Goal: Task Accomplishment & Management: Manage account settings

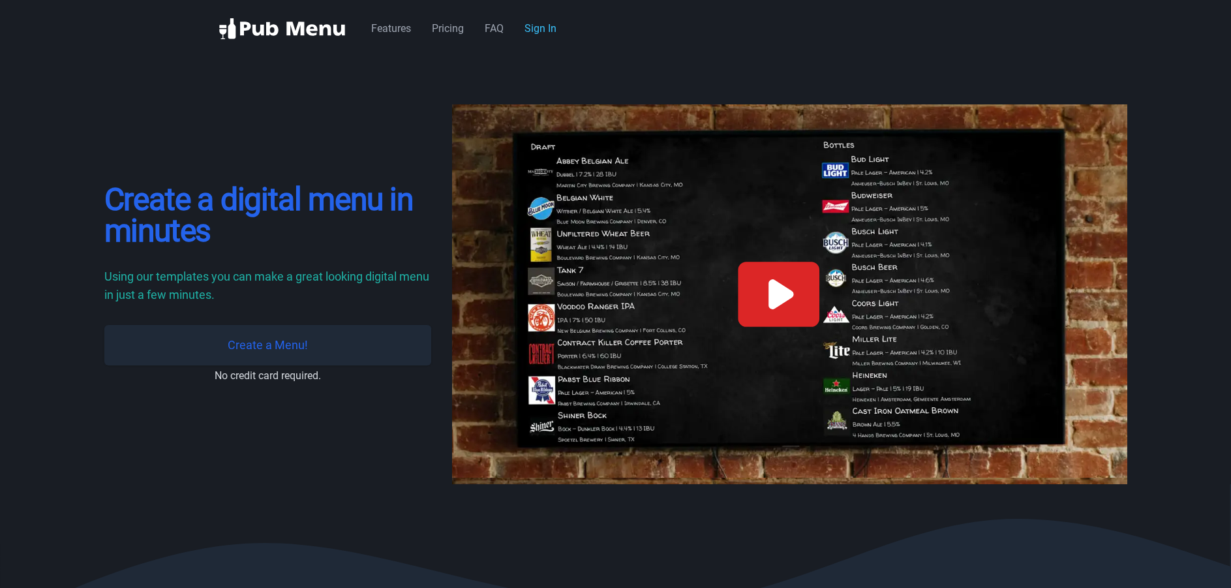
click at [270, 340] on link "Create a Menu!" at bounding box center [267, 345] width 327 height 40
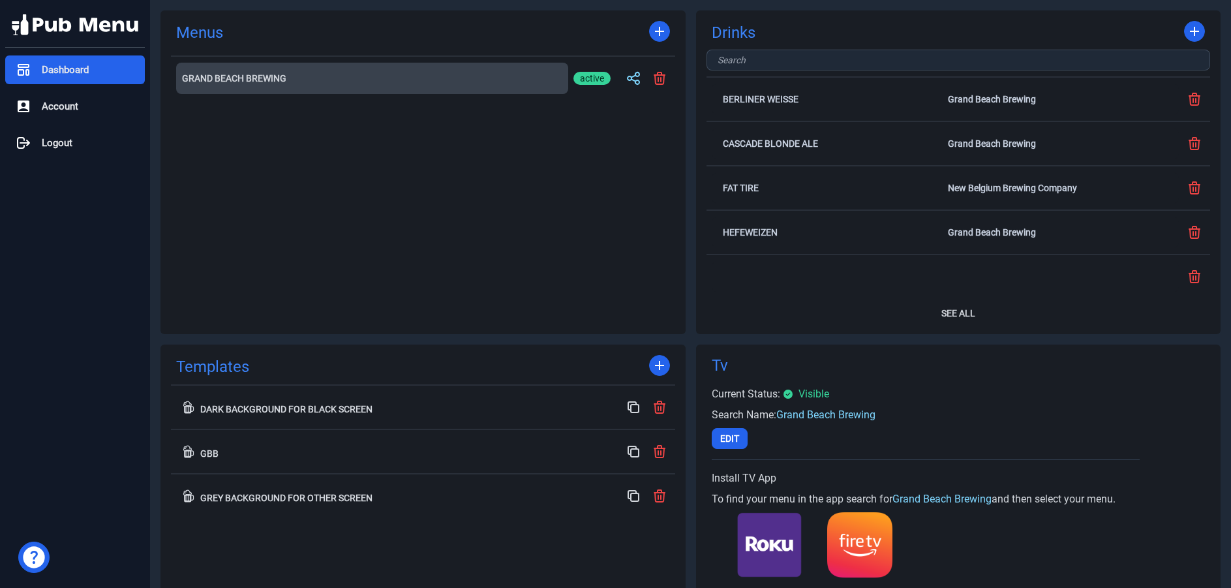
click at [342, 68] on button "Grand Beach Brewing" at bounding box center [372, 78] width 392 height 31
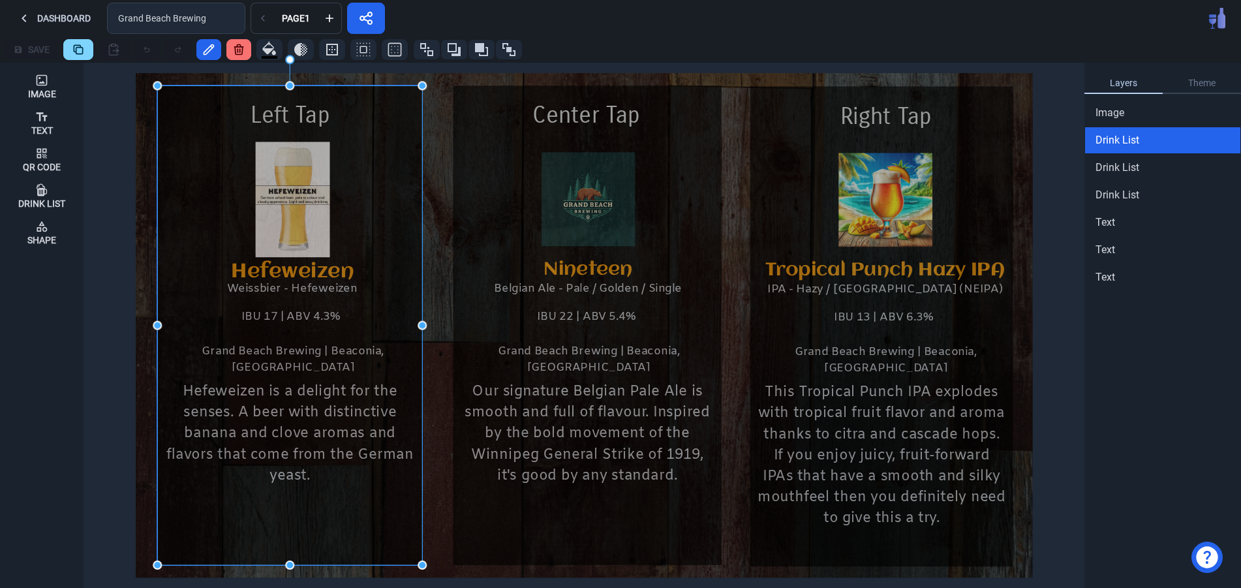
click at [403, 241] on div "Hefeweizen is a delight for the senses. A beer with distinctive banana and clov…" at bounding box center [289, 345] width 265 height 423
click at [417, 253] on div "Edit" at bounding box center [446, 254] width 77 height 21
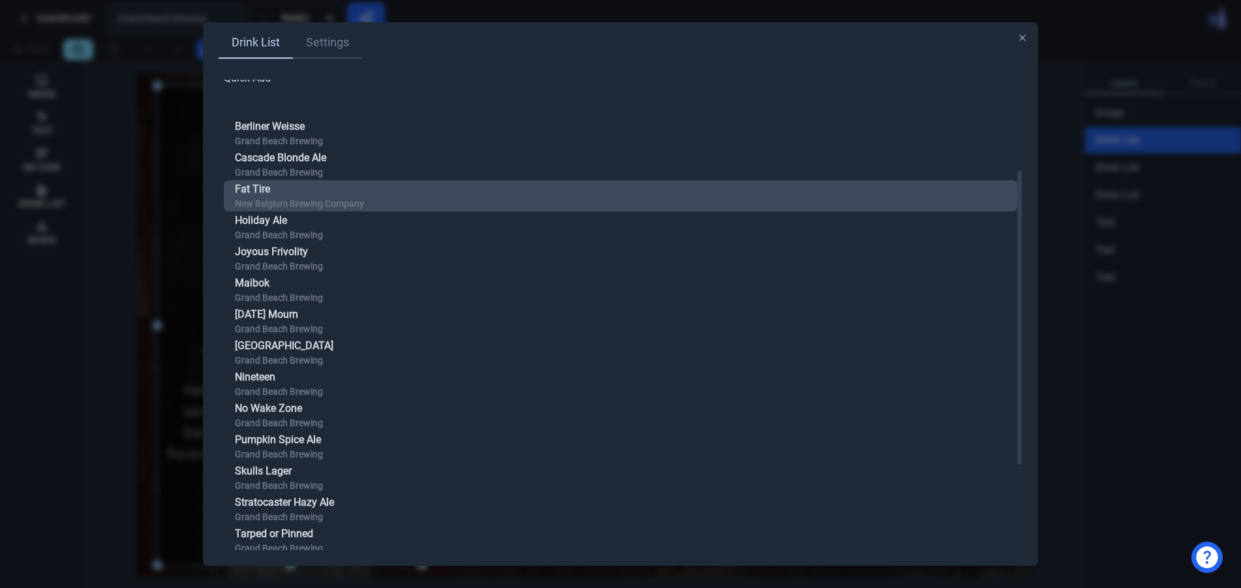
scroll to position [281, 0]
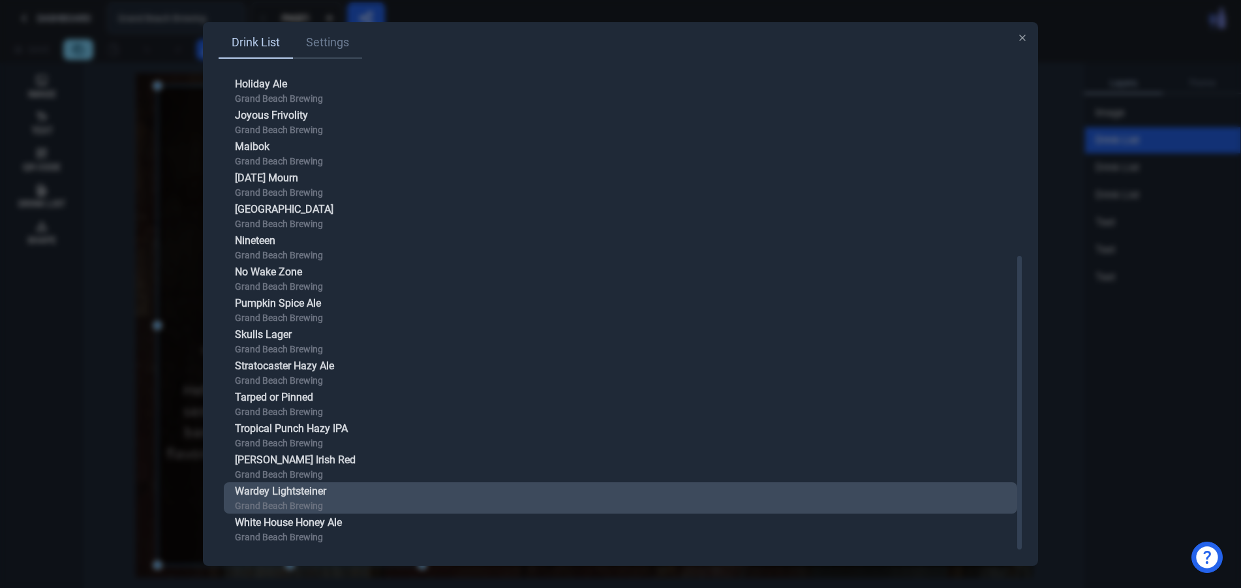
click at [333, 489] on button "Wardey Lightsteiner Grand Beach Brewing" at bounding box center [620, 497] width 793 height 31
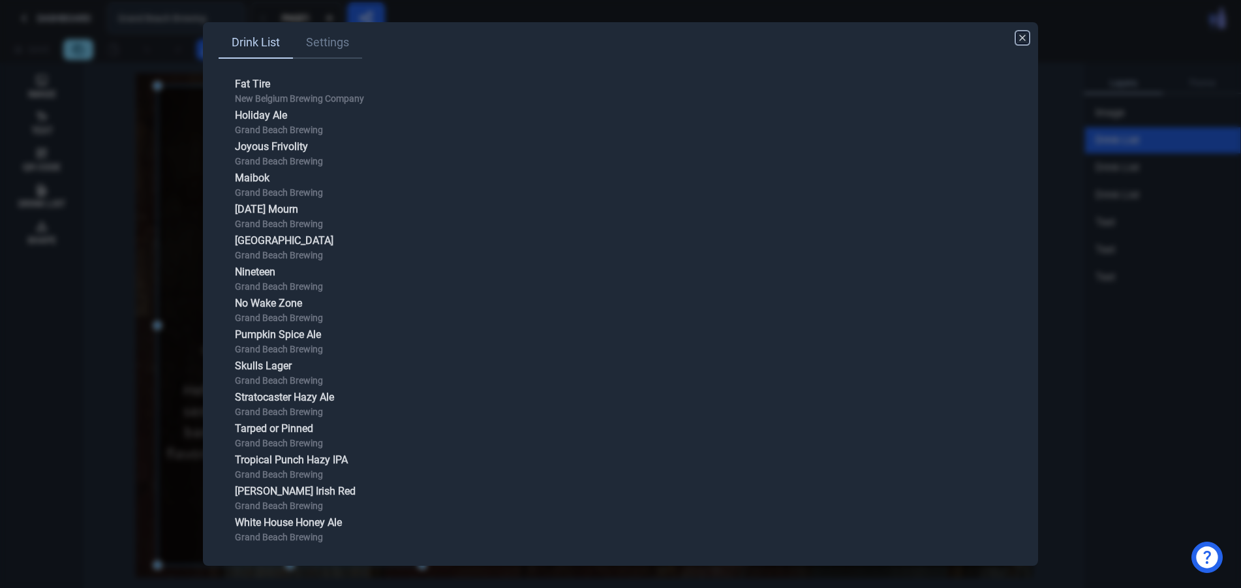
click at [1020, 35] on icon "button" at bounding box center [1022, 38] width 10 height 10
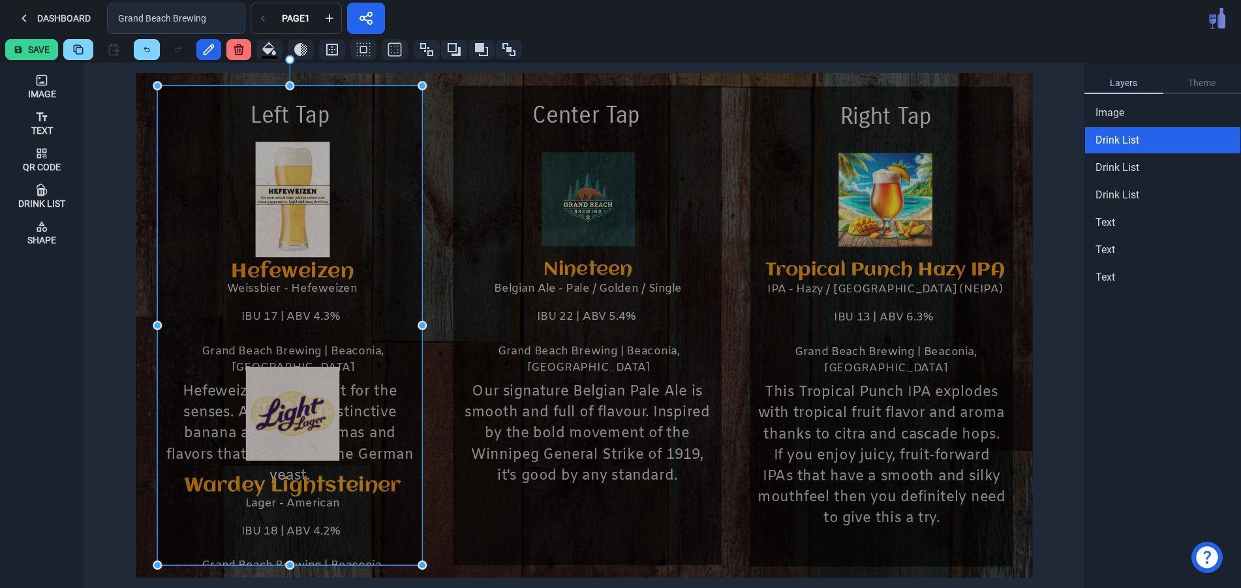
click at [387, 191] on div "Hefeweizen is a delight for the senses. A beer with distinctive banana and clov…" at bounding box center [289, 238] width 265 height 209
click at [402, 204] on div "Edit" at bounding box center [429, 204] width 77 height 21
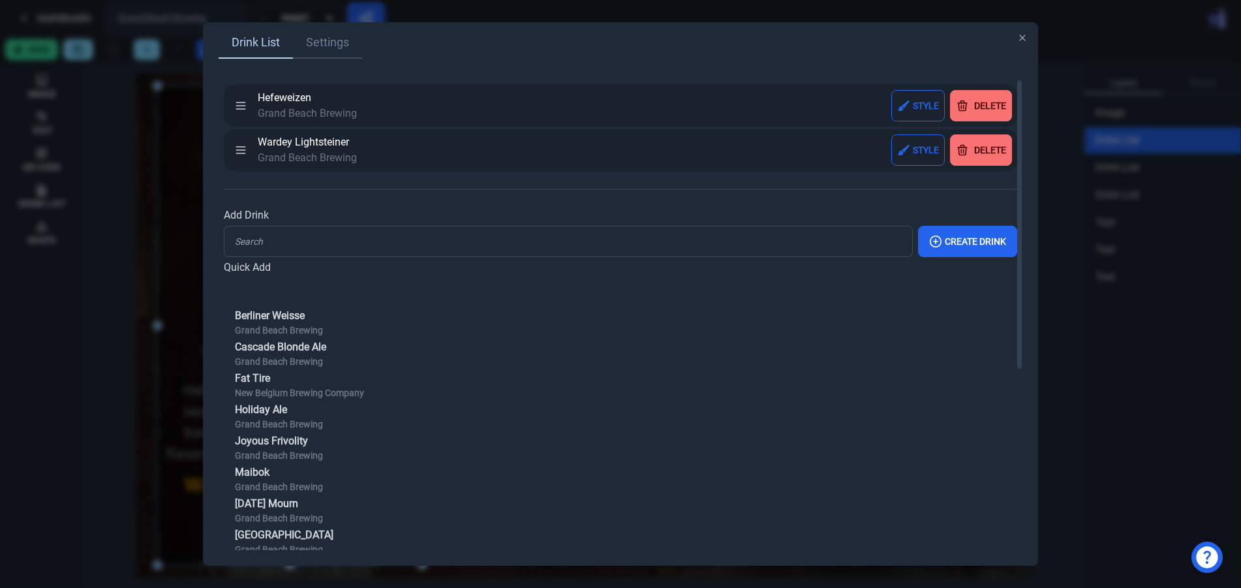
click at [988, 95] on button "Delete" at bounding box center [981, 105] width 62 height 31
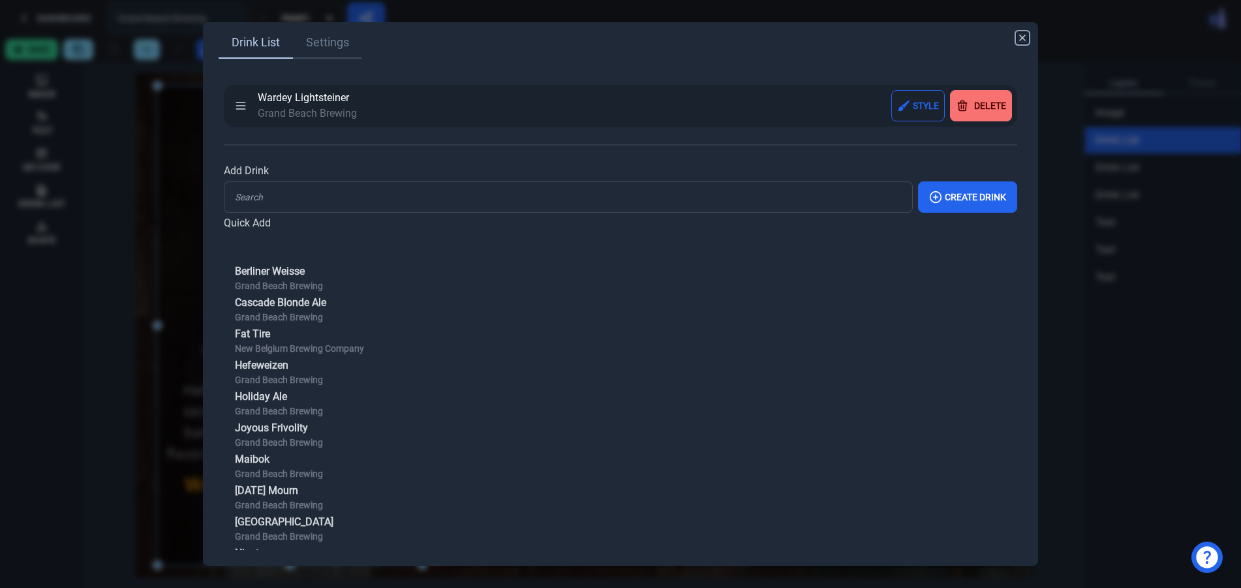
click at [1025, 37] on icon "button" at bounding box center [1022, 38] width 10 height 10
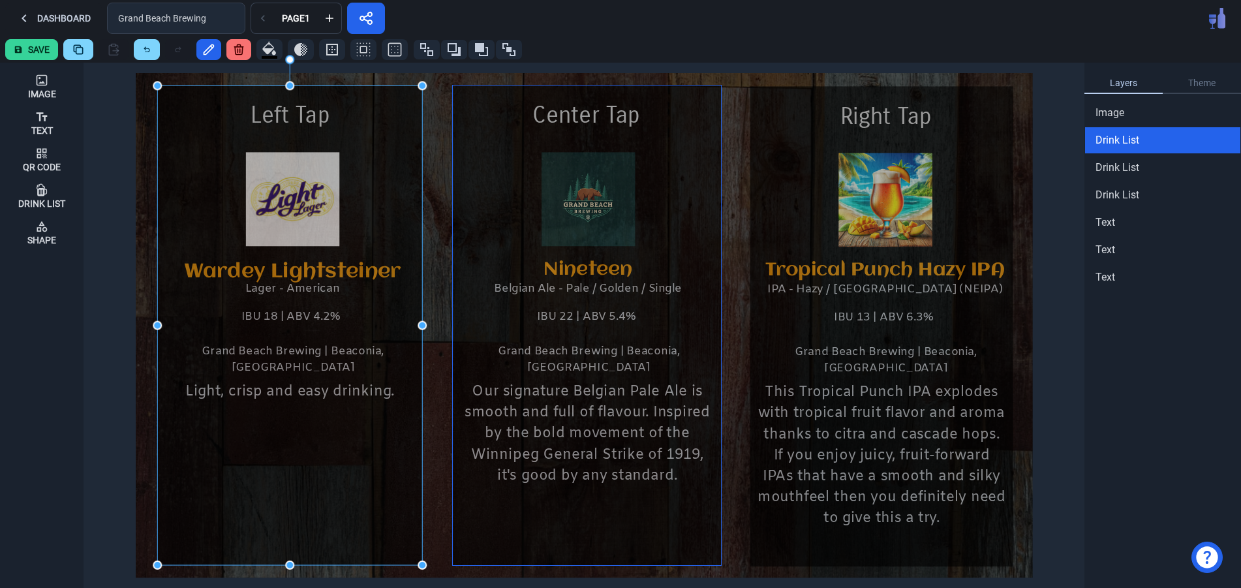
click at [693, 212] on html "The menu builder works best on a larger screen. Dashboard Grand Beach Brewing P…" at bounding box center [620, 294] width 1241 height 588
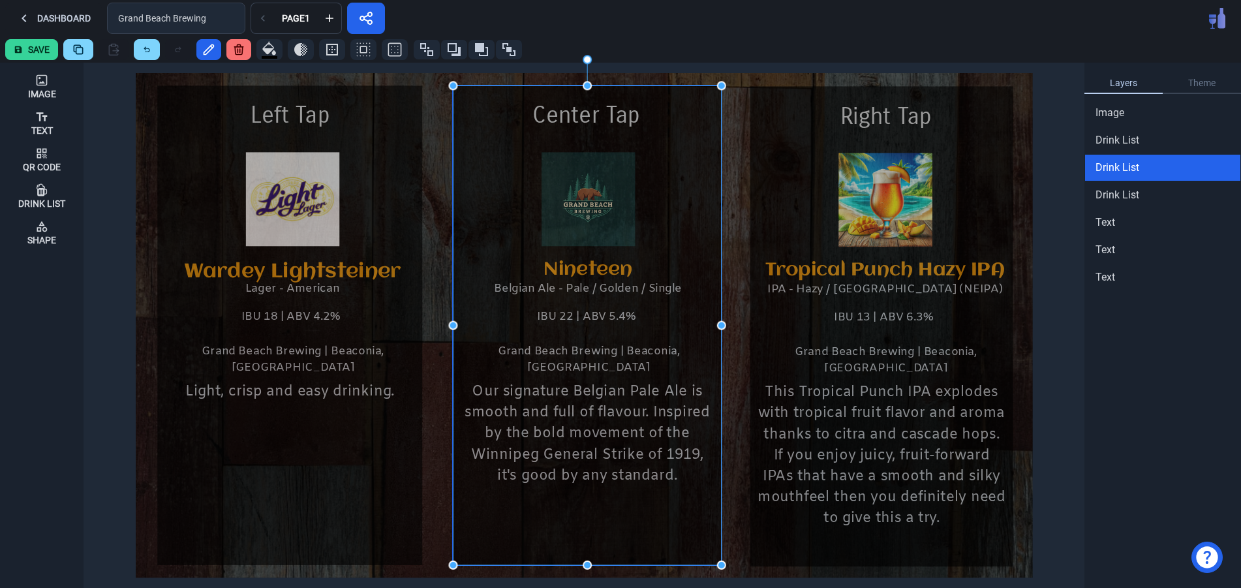
click at [693, 212] on div "Our signature Belgian Pale Ale is smooth and full of flavour. Inspired by the b…" at bounding box center [587, 345] width 268 height 423
click at [708, 226] on div "Edit" at bounding box center [736, 225] width 77 height 21
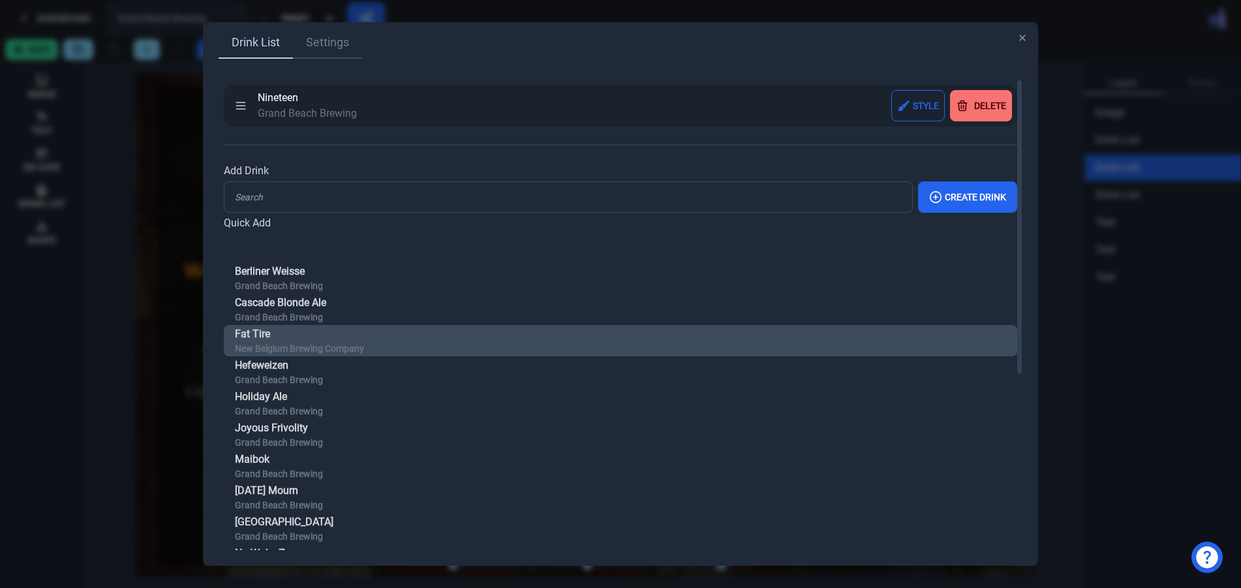
click at [412, 348] on button "Fat Tire New Belgium Brewing Company" at bounding box center [620, 340] width 793 height 31
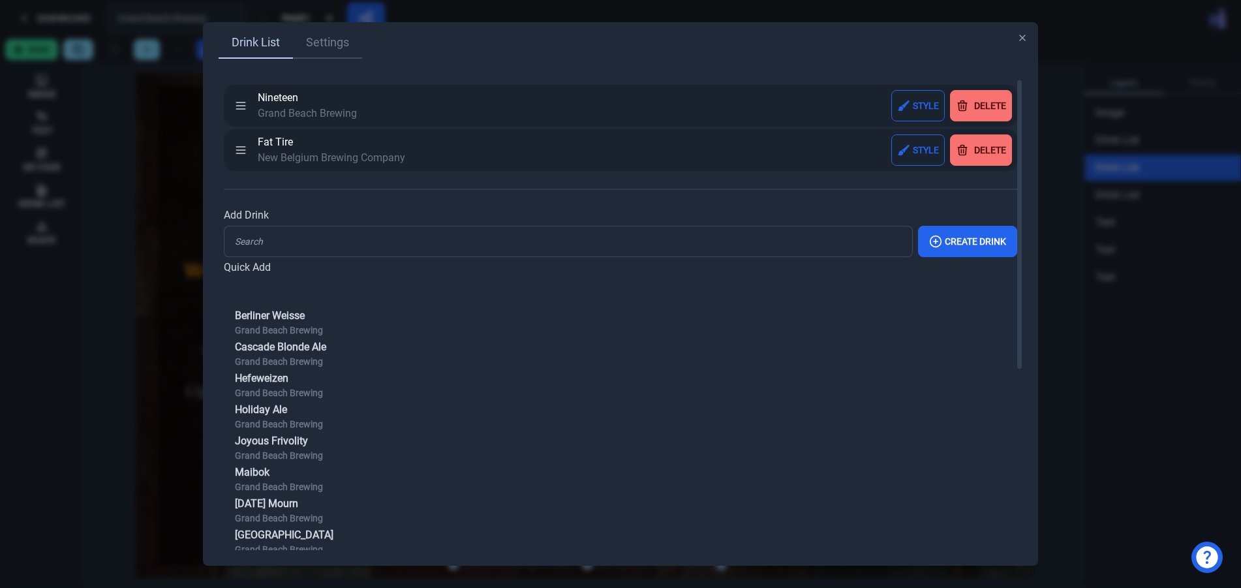
click at [989, 108] on div "Delete" at bounding box center [990, 105] width 32 height 9
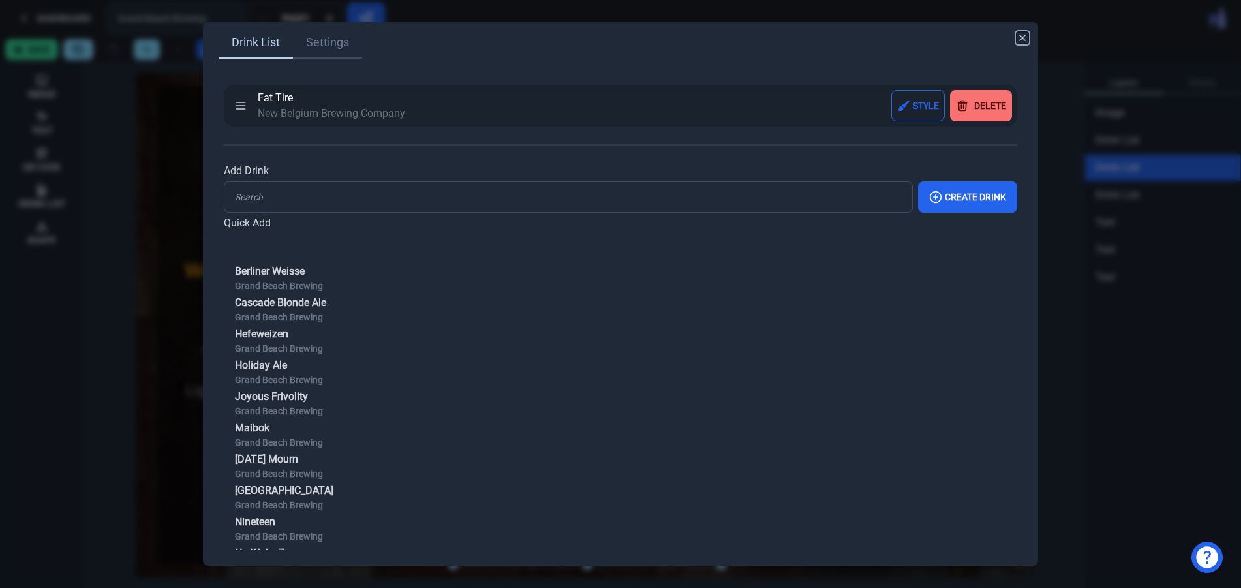
click at [1025, 37] on icon "button" at bounding box center [1022, 38] width 10 height 10
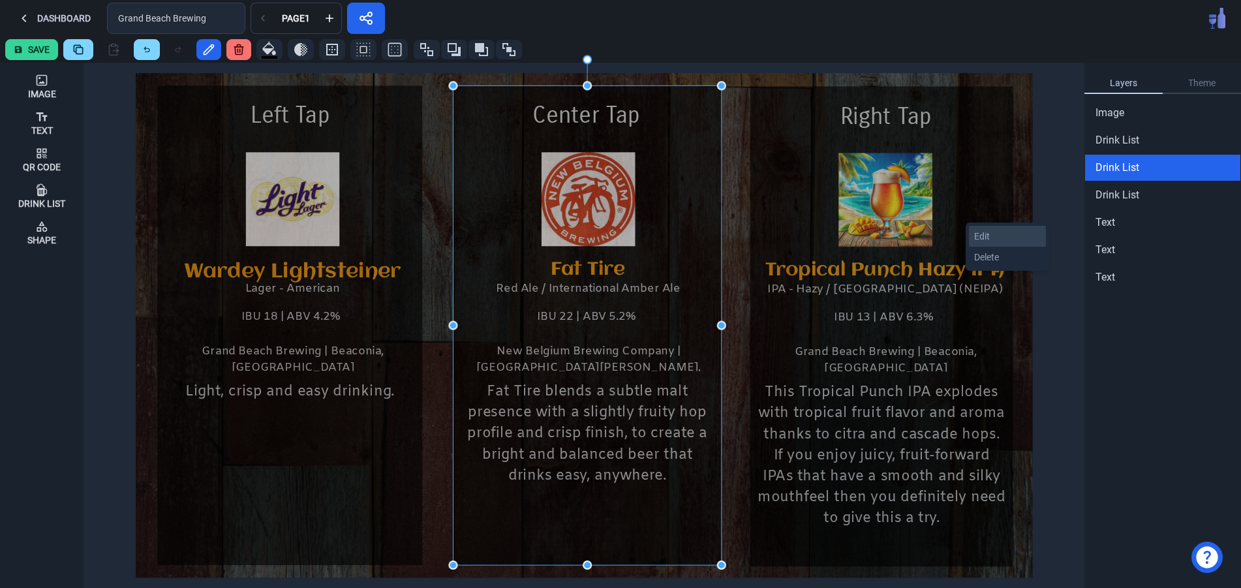
click at [977, 237] on div "Edit" at bounding box center [1007, 236] width 77 height 21
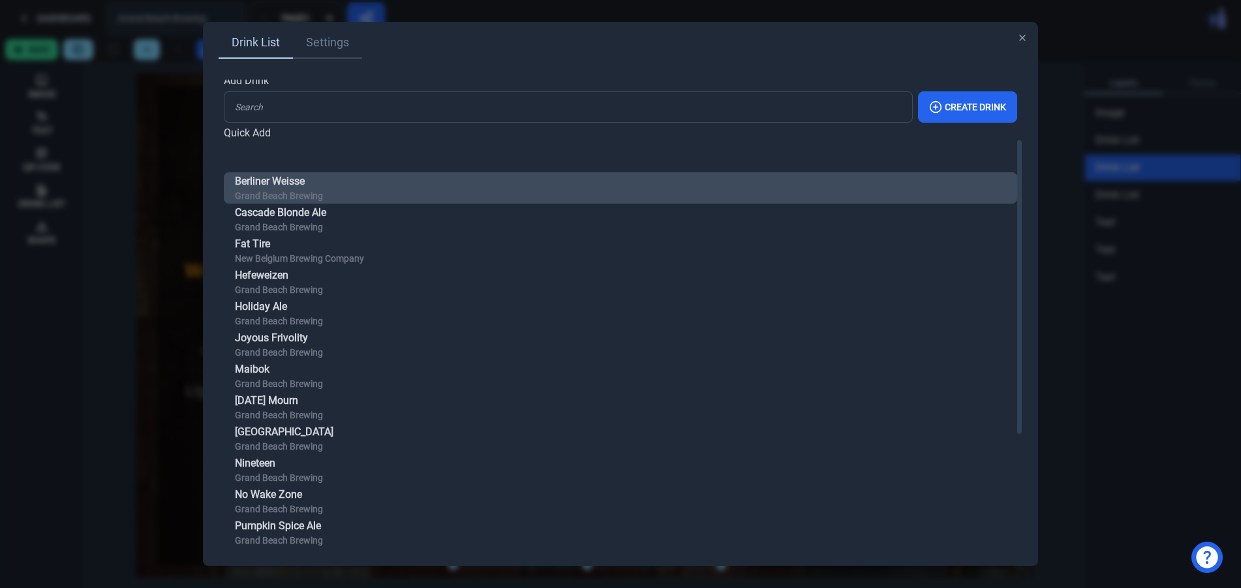
scroll to position [89, 0]
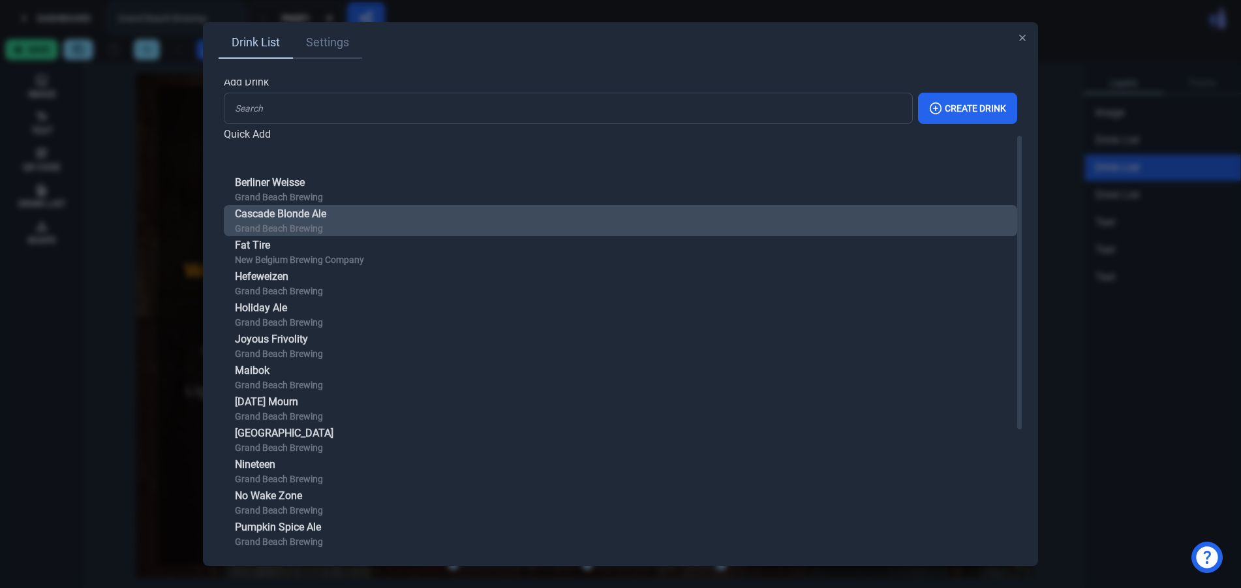
click at [432, 219] on button "Cascade Blonde Ale Grand Beach Brewing" at bounding box center [620, 220] width 793 height 31
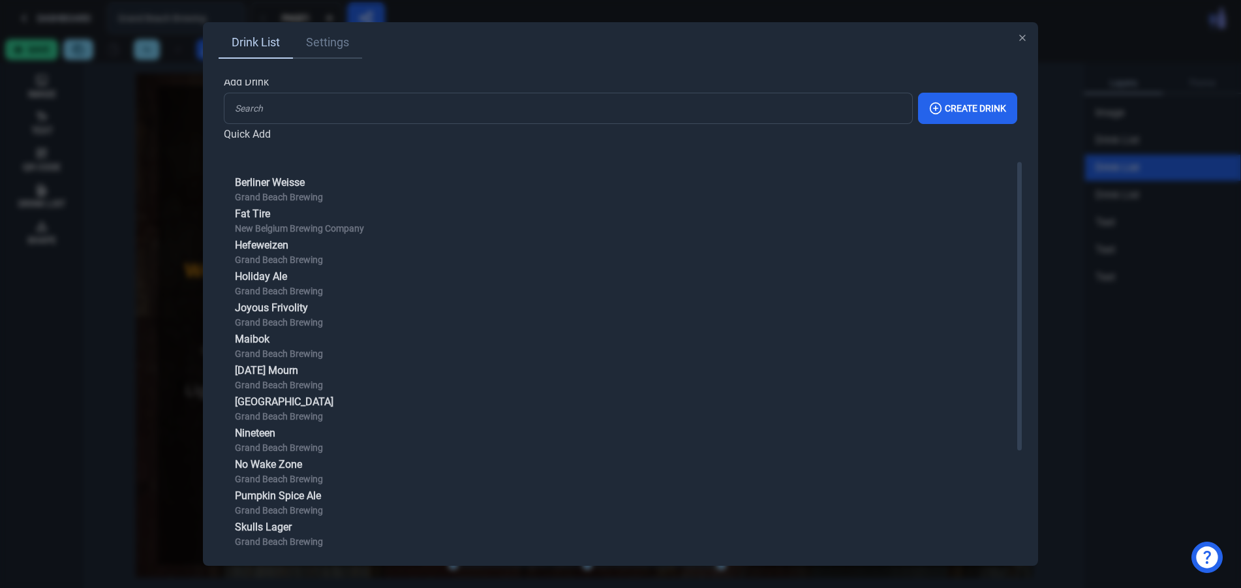
scroll to position [0, 0]
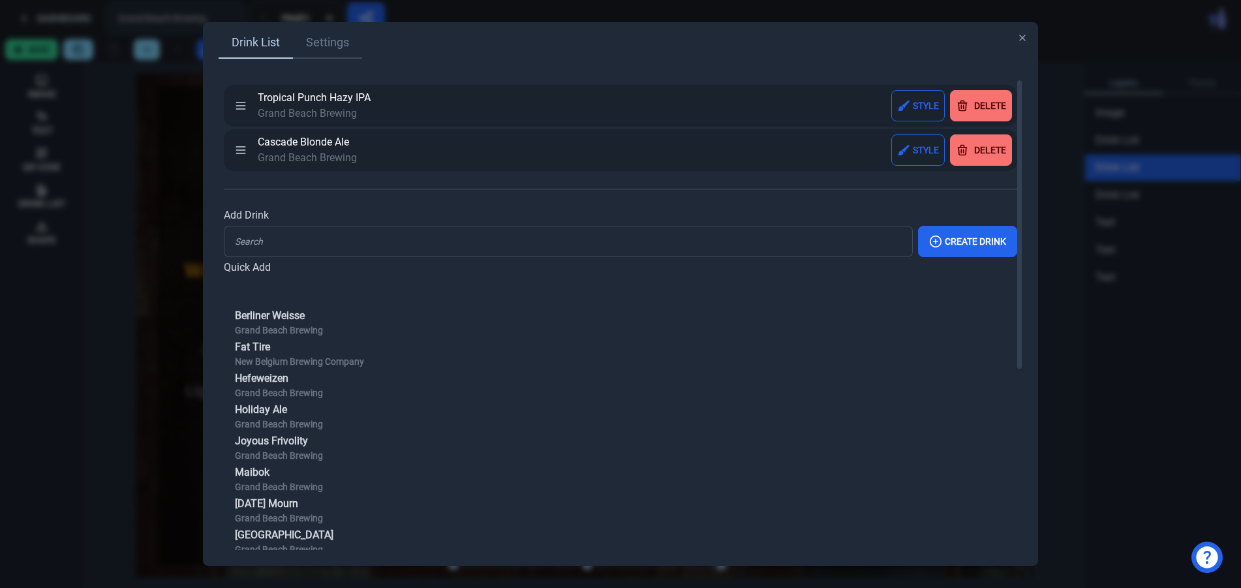
click at [982, 101] on div "Delete" at bounding box center [990, 105] width 32 height 9
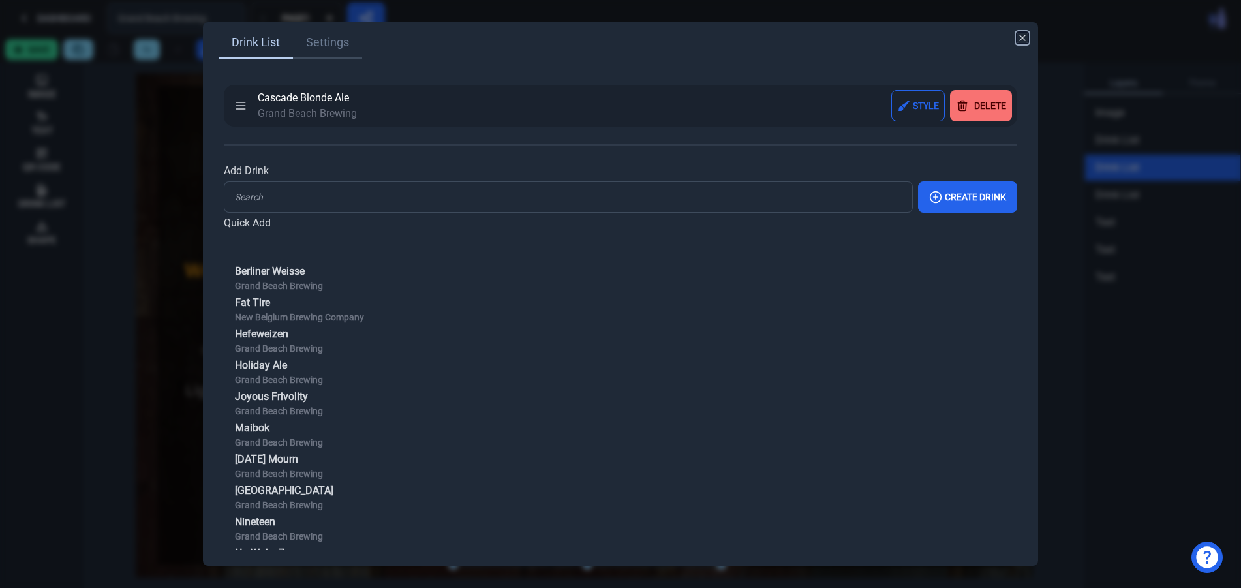
click at [1020, 35] on icon "button" at bounding box center [1022, 38] width 10 height 10
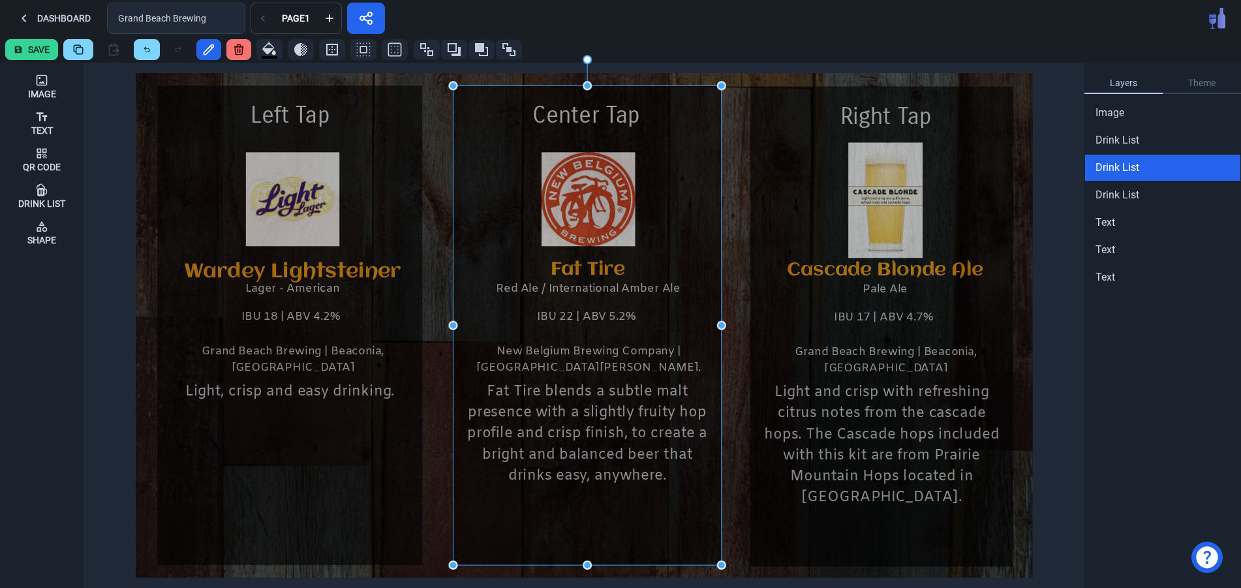
click at [39, 48] on button "Save" at bounding box center [31, 49] width 53 height 21
